Goal: Task Accomplishment & Management: Use online tool/utility

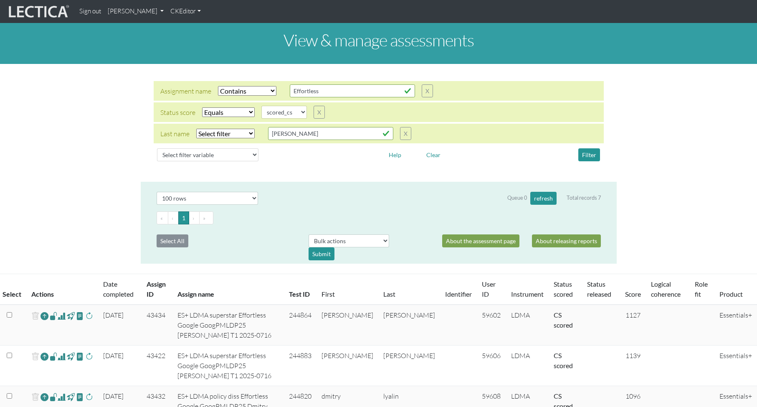
select select "icontains"
select select "scored_cs"
select select "100"
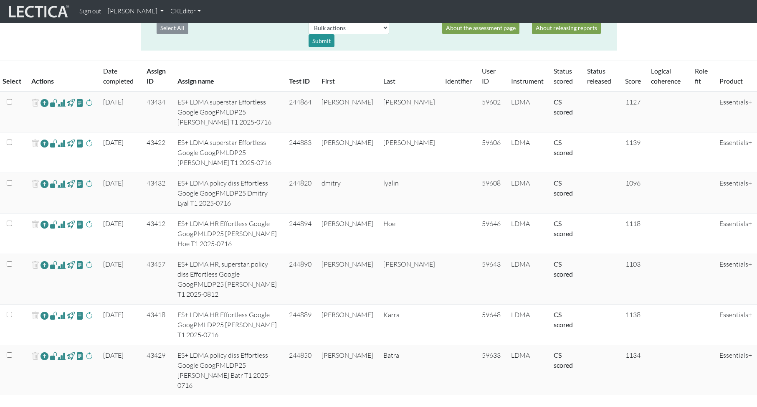
scroll to position [224, 0]
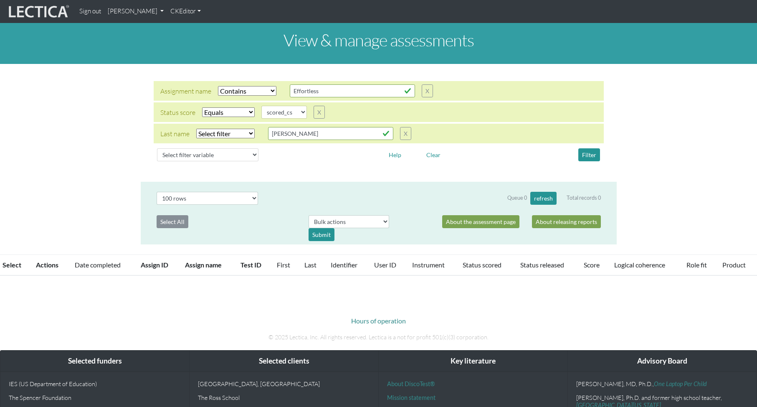
select select "icontains"
select select "scored_cs"
select select "100"
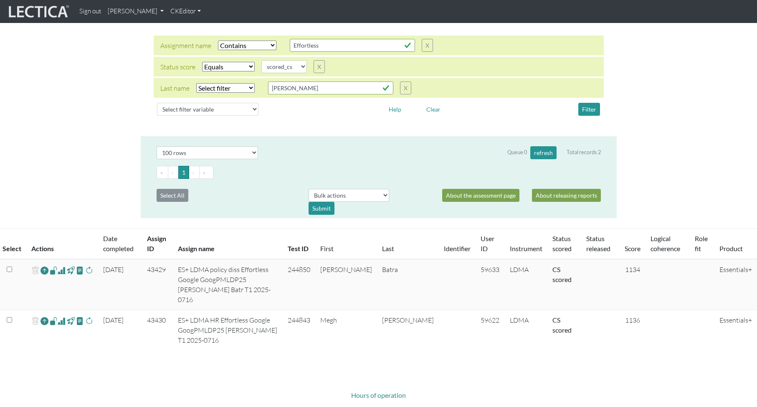
scroll to position [45, 0]
click at [225, 66] on select "Select filter Equals Does not equal" at bounding box center [228, 68] width 53 height 10
select select
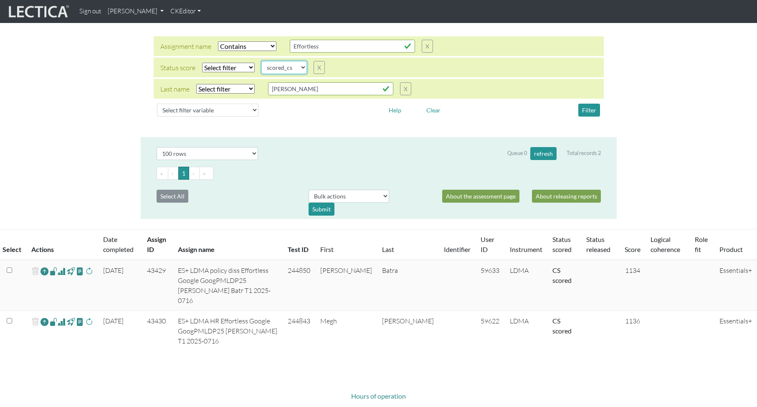
click at [286, 66] on select "completed created finalized_cs finalized_ls finalized_ss scored_cs started subm…" at bounding box center [284, 67] width 46 height 13
select select "completed"
click at [591, 109] on button "Filter" at bounding box center [589, 110] width 22 height 13
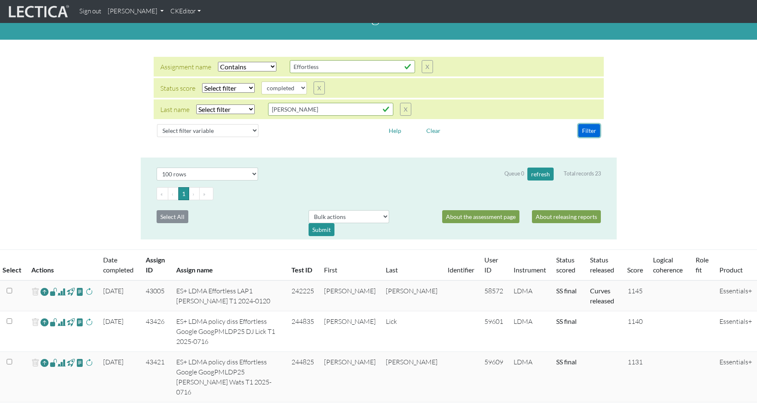
scroll to position [0, 0]
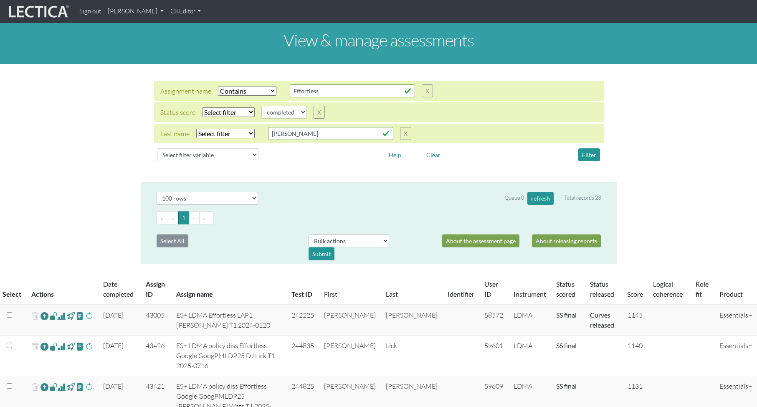
click at [226, 111] on select "Select filter Equals Does not equal" at bounding box center [228, 112] width 53 height 10
select select "iexact"
click at [587, 154] on button "Filter" at bounding box center [589, 154] width 22 height 13
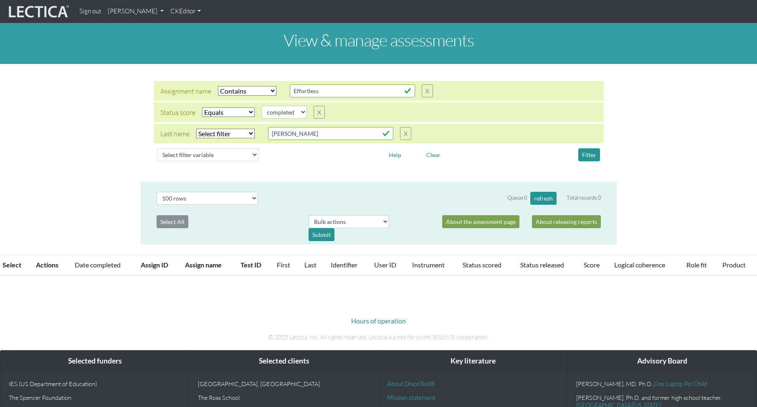
click at [245, 90] on select "Select filter Equals Does not equal Contains Does not contain Starts with Ends …" at bounding box center [247, 91] width 58 height 10
select select
click at [588, 154] on button "Filter" at bounding box center [589, 154] width 22 height 13
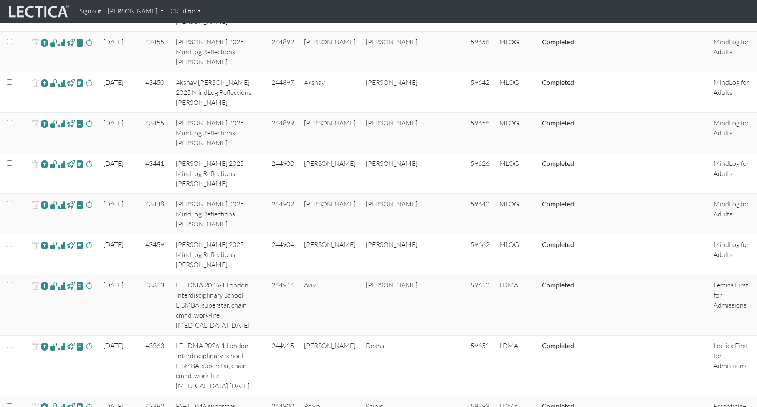
scroll to position [760, 0]
click at [8, 281] on input "checkbox" at bounding box center [9, 283] width 5 height 5
copy td "244800"
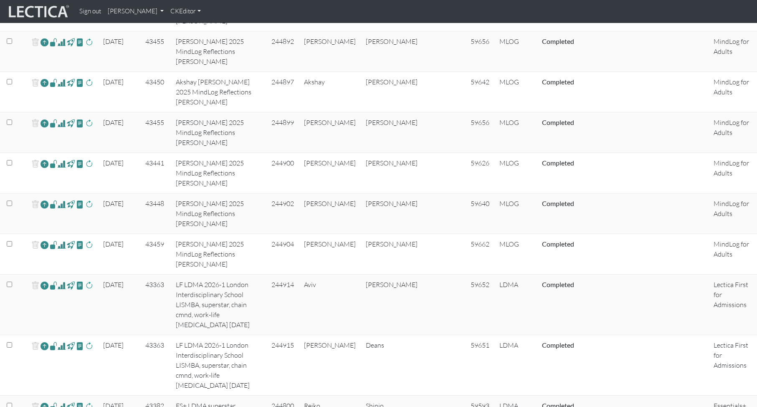
click at [90, 280] on span at bounding box center [89, 285] width 8 height 10
click at [90, 341] on span at bounding box center [89, 346] width 8 height 10
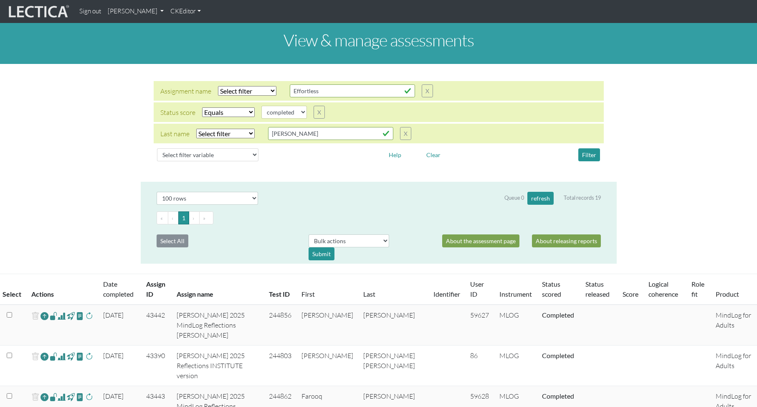
select select "100"
click at [239, 90] on select "Select filter Equals Does not equal Contains Does not contain Starts with Ends …" at bounding box center [247, 91] width 58 height 10
select select "iexact"
click at [231, 111] on select "Select filter Equals Does not equal" at bounding box center [228, 112] width 53 height 10
click at [294, 111] on select "completed created finalized_cs finalized_ls finalized_ss scored_cs started subm…" at bounding box center [284, 112] width 46 height 13
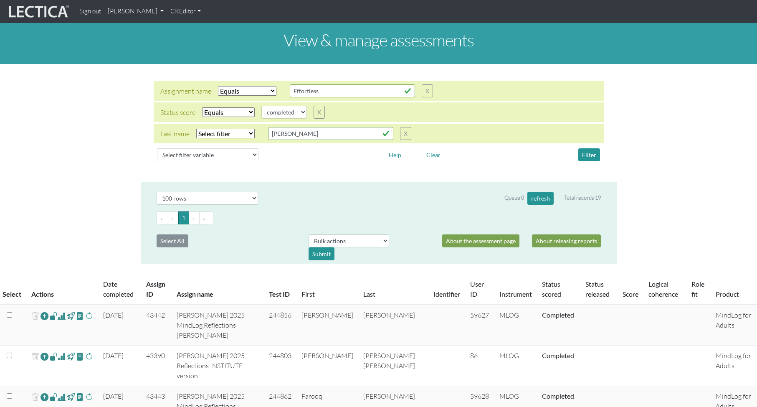
click at [223, 112] on select "Select filter Equals Does not equal" at bounding box center [228, 112] width 53 height 10
select select
click at [588, 155] on button "Filter" at bounding box center [589, 154] width 22 height 13
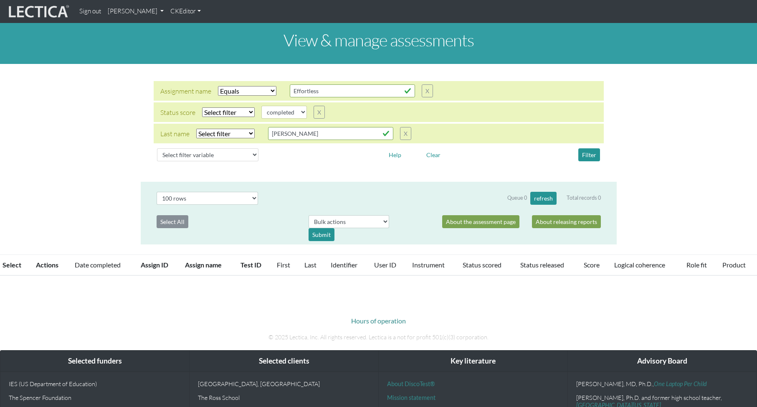
click at [241, 94] on select "Select filter Equals Does not equal Contains Does not contain Starts with Ends …" at bounding box center [247, 91] width 58 height 10
select select "icontains"
click at [589, 153] on button "Filter" at bounding box center [589, 154] width 22 height 13
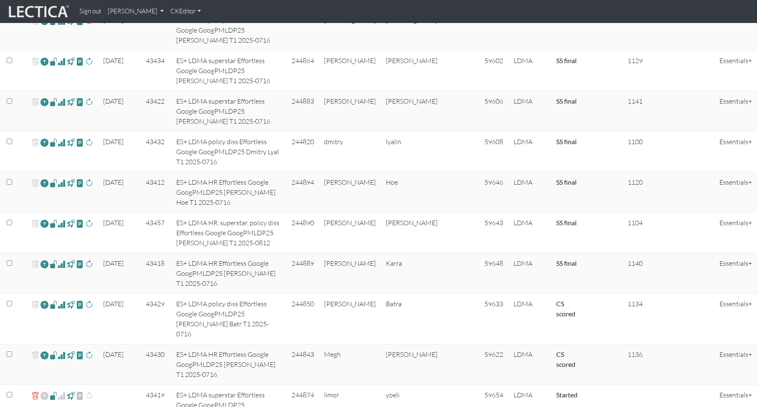
scroll to position [799, 0]
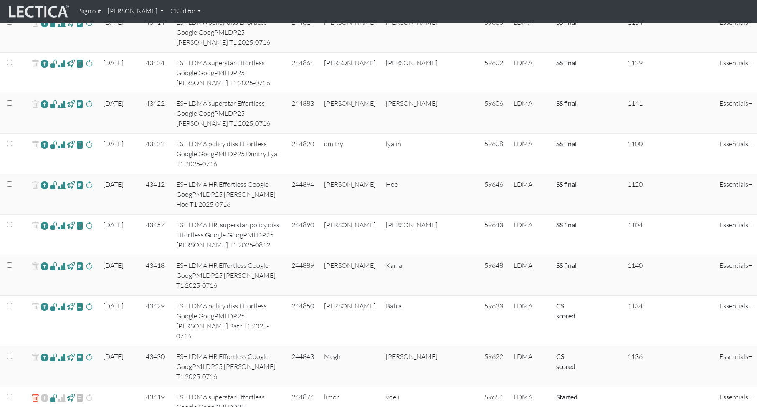
click at [62, 302] on span at bounding box center [62, 307] width 8 height 10
click at [367, 296] on td "[PERSON_NAME]" at bounding box center [350, 321] width 62 height 51
copy td "[PERSON_NAME]"
click at [319, 346] on td "244843" at bounding box center [302, 366] width 33 height 41
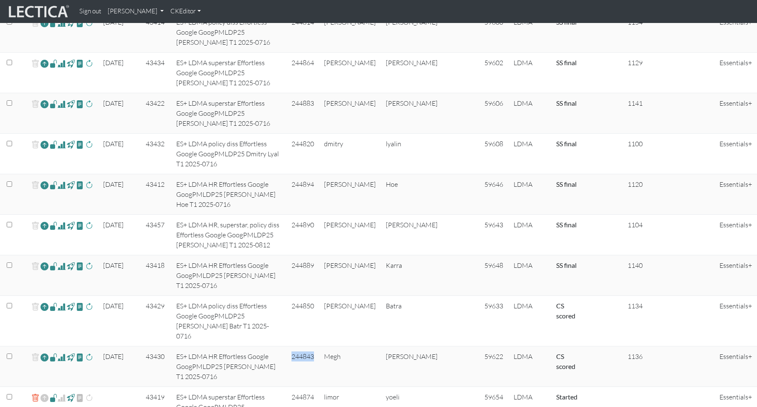
click at [319, 346] on td "244843" at bounding box center [302, 366] width 33 height 41
copy td "244843"
click at [481, 346] on td "59622" at bounding box center [493, 366] width 29 height 41
copy td "59622"
